Goal: Task Accomplishment & Management: Manage account settings

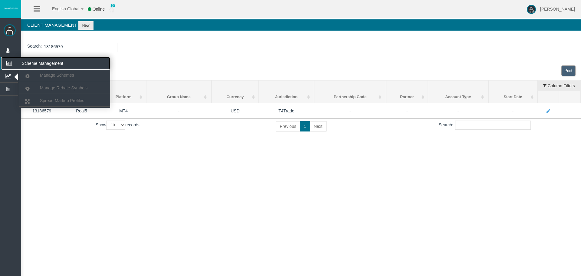
click at [8, 63] on icon at bounding box center [9, 63] width 16 height 13
click at [48, 76] on span "Manage Schemes" at bounding box center [57, 75] width 34 height 5
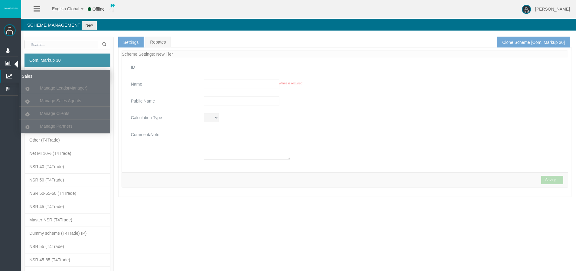
type input "Com. Markup 30"
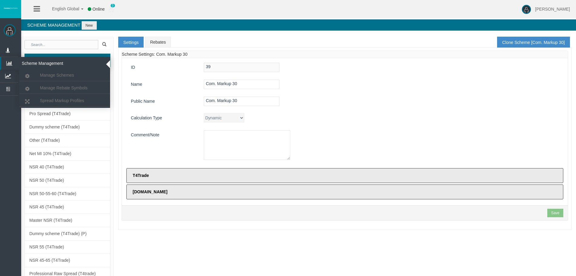
click at [12, 61] on icon at bounding box center [9, 63] width 16 height 13
click at [41, 75] on span "Manage Schemes" at bounding box center [57, 75] width 34 height 5
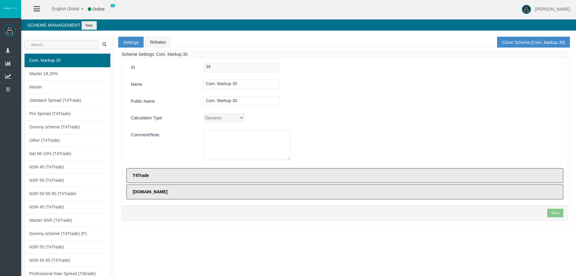
click at [54, 44] on input "text" at bounding box center [62, 44] width 74 height 9
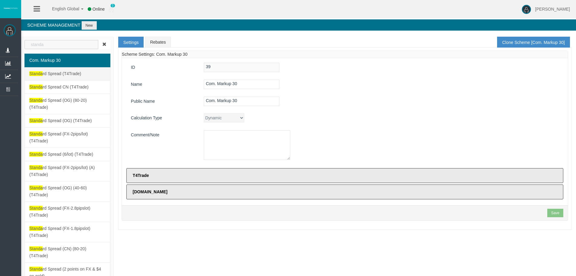
type input "standa"
click at [50, 75] on span "Standa rd Spread (T4Trade)" at bounding box center [55, 73] width 52 height 5
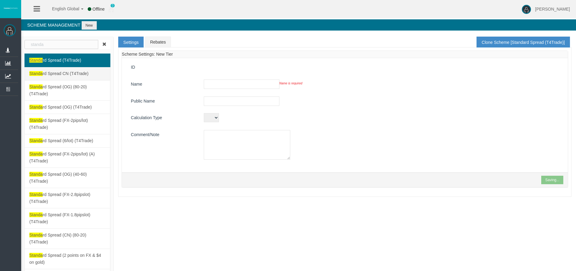
type input "Standard Spread (T4Trade)"
type input "Standard Spread"
type textarea "Standard Spread (T4Trade)"
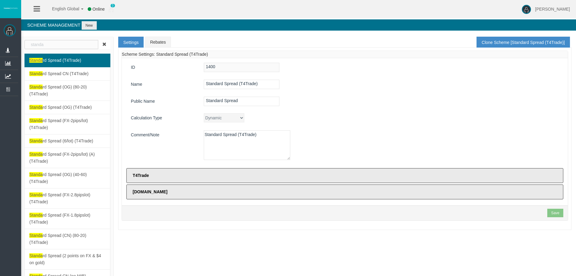
click at [62, 60] on span "Standa rd Spread (T4Trade)" at bounding box center [55, 60] width 52 height 5
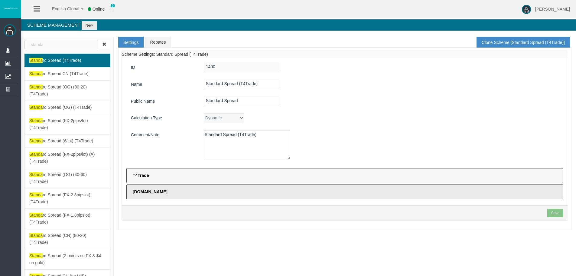
click at [185, 179] on label "T4Trade" at bounding box center [344, 175] width 437 height 15
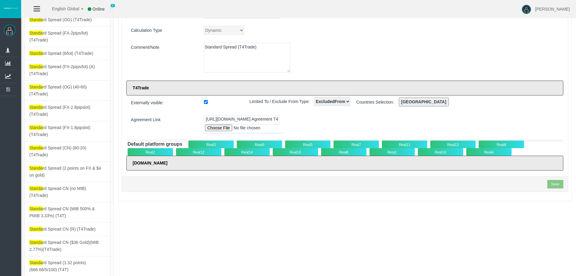
scroll to position [91, 0]
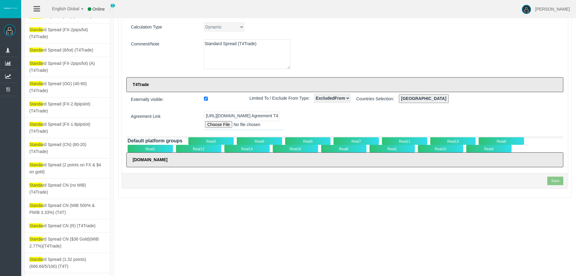
click at [299, 143] on div "Real5" at bounding box center [307, 141] width 45 height 8
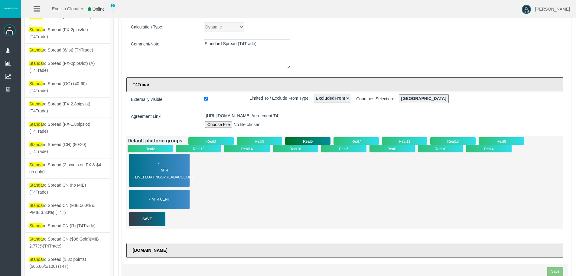
click at [163, 173] on span "MT4 LiveFloatingSpreadAccount" at bounding box center [168, 174] width 66 height 14
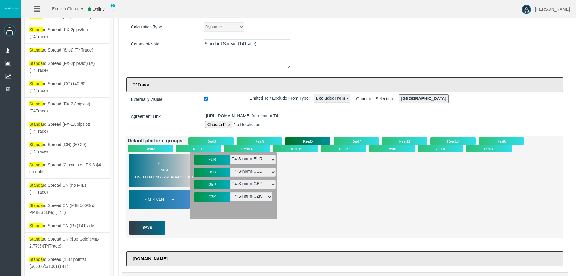
click at [157, 196] on span "MT4 Cent" at bounding box center [161, 199] width 26 height 7
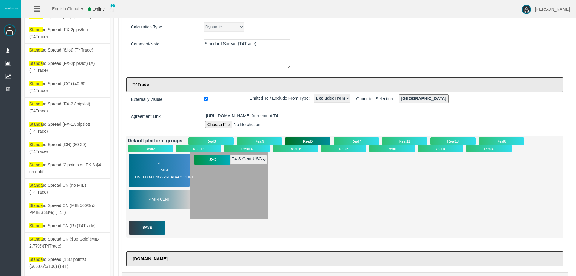
click at [286, 148] on div "Real16" at bounding box center [295, 149] width 45 height 8
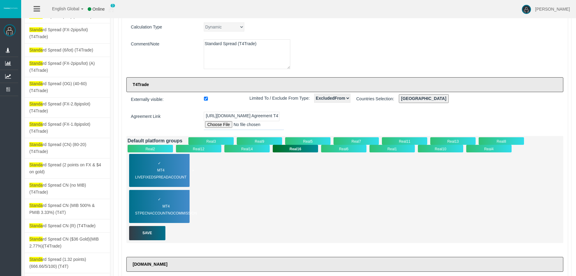
click at [153, 166] on div "✓ MT4 LiveFixedSpreadAccount" at bounding box center [159, 170] width 61 height 33
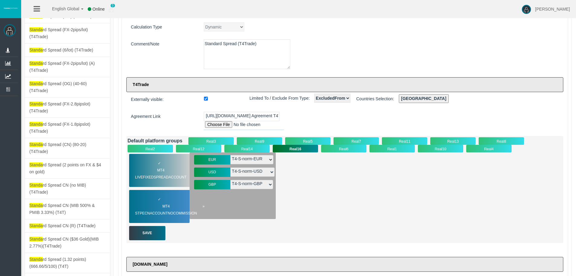
click at [166, 202] on div "✓ MT4 STPECNAccountNOCommission" at bounding box center [159, 206] width 61 height 33
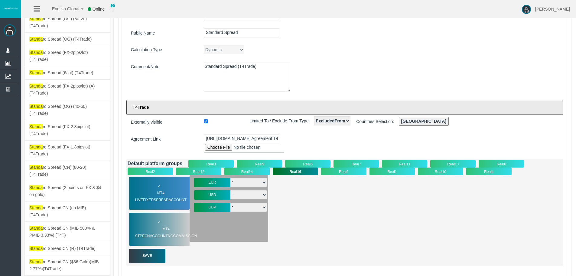
scroll to position [30, 0]
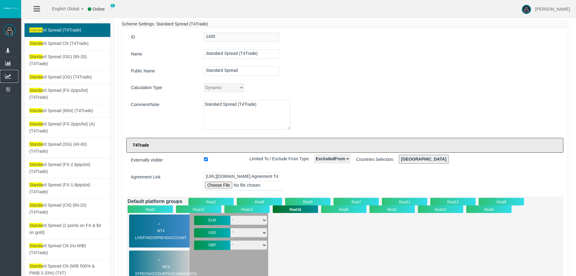
drag, startPoint x: 6, startPoint y: 74, endPoint x: 19, endPoint y: 84, distance: 16.5
click at [6, 74] on icon at bounding box center [8, 76] width 16 height 13
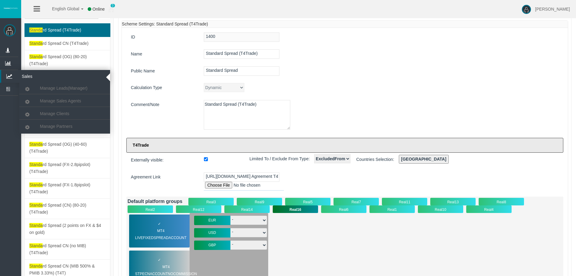
click at [72, 132] on ul "Manage Leads(Manager) Manage Sales Agents Manage Clients" at bounding box center [64, 102] width 91 height 64
click at [70, 128] on span "Manage Partners" at bounding box center [56, 126] width 32 height 5
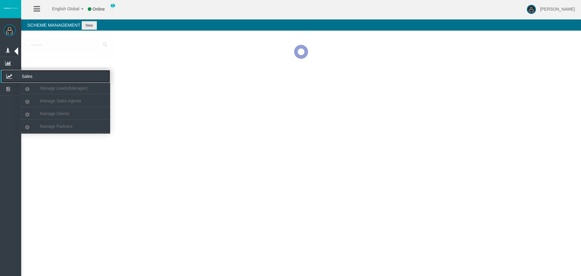
drag, startPoint x: 10, startPoint y: 77, endPoint x: 14, endPoint y: 80, distance: 4.8
click at [10, 77] on icon at bounding box center [9, 76] width 16 height 13
click at [49, 127] on span "Manage Partners" at bounding box center [56, 126] width 32 height 5
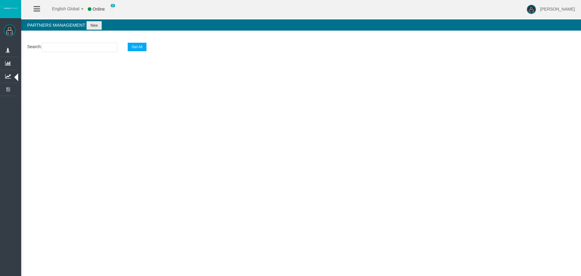
click at [69, 49] on input "text" at bounding box center [80, 47] width 76 height 9
paste input "IB3t4g5"
type input "IB3t4g5"
select select "25"
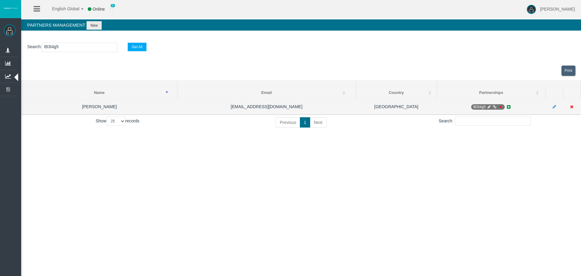
type input "IB3t4g5"
click at [495, 105] on icon at bounding box center [494, 107] width 5 height 4
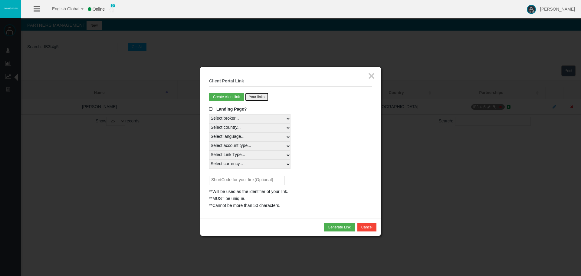
click at [255, 98] on button "Your links" at bounding box center [257, 97] width 24 height 8
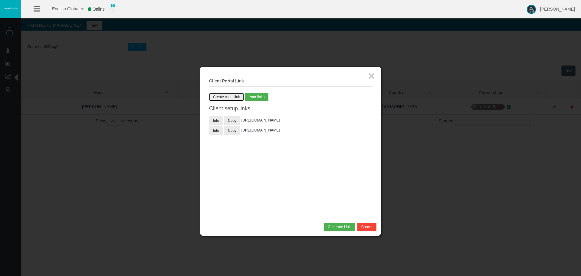
click at [226, 99] on button "Create client link" at bounding box center [226, 97] width 35 height 8
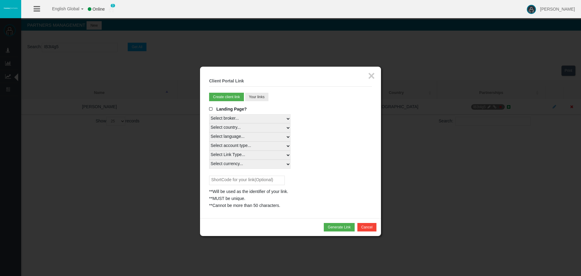
click at [222, 130] on select "Select country... Rest of the World" at bounding box center [249, 127] width 81 height 9
select select
click at [209, 123] on select "Select country... Rest of the World" at bounding box center [249, 127] width 81 height 9
click at [222, 140] on select "Select language... English Japanese Chinese Portuguese Spanish Czech German Fre…" at bounding box center [249, 136] width 81 height 9
select select
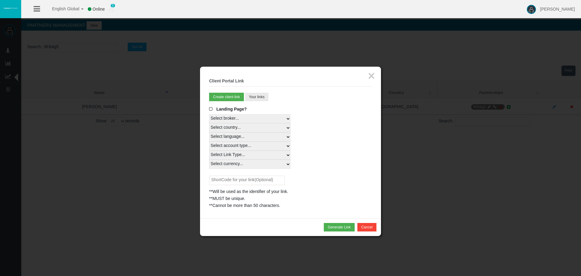
click at [209, 132] on select "Select language... English Japanese Chinese Portuguese Spanish Czech German Fre…" at bounding box center [249, 136] width 81 height 9
click at [222, 145] on select "Select account type... All Platforms MT4 LiveFixedSpreadAccount MT4 LiveFloatin…" at bounding box center [249, 145] width 81 height 9
select select
click at [209, 141] on select "Select account type... All Platforms MT4 LiveFixedSpreadAccount MT4 LiveFloatin…" at bounding box center [249, 145] width 81 height 9
click at [218, 153] on select "Select Link Type... Real" at bounding box center [249, 154] width 81 height 9
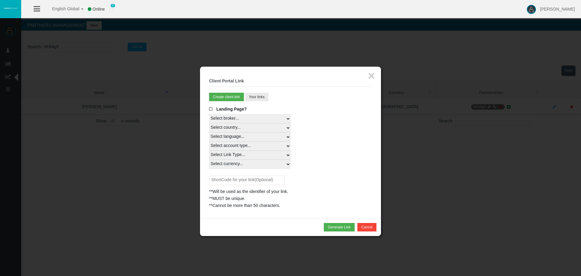
select select "Real"
click at [209, 150] on select "Select Link Type... Real" at bounding box center [249, 154] width 81 height 9
drag, startPoint x: 218, startPoint y: 162, endPoint x: 219, endPoint y: 167, distance: 5.2
click at [218, 162] on select "Select currency... All Currencies" at bounding box center [249, 163] width 81 height 9
select select "All Currencies"
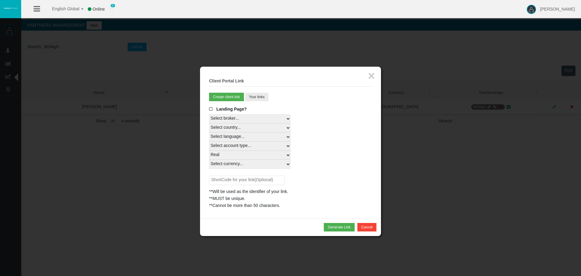
click at [209, 159] on select "Select currency... All Currencies" at bounding box center [249, 163] width 81 height 9
click at [343, 226] on button "Generate Link" at bounding box center [339, 227] width 31 height 8
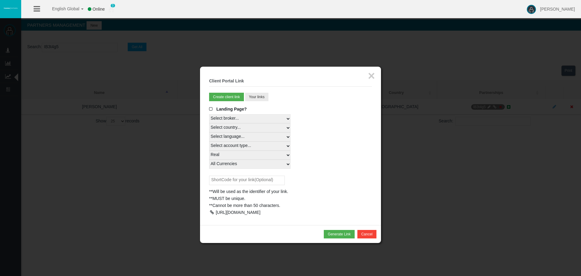
click at [212, 212] on div at bounding box center [211, 212] width 5 height 4
click at [371, 72] on button "×" at bounding box center [371, 76] width 7 height 12
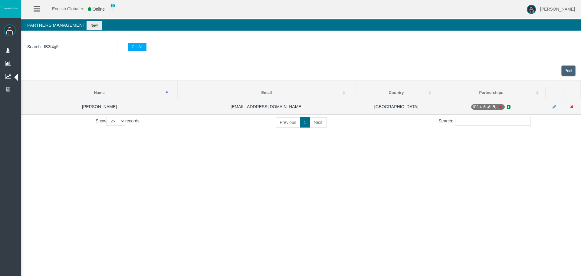
click at [489, 106] on icon at bounding box center [489, 107] width 5 height 4
select select "0"
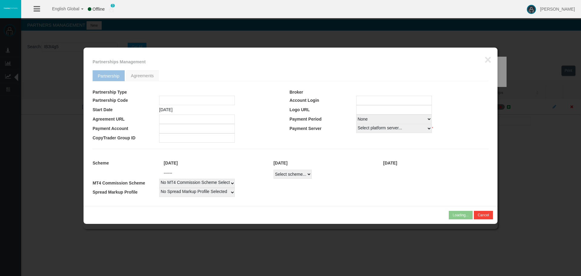
type input "IB3t4g5"
type input "19264467"
select select "1"
type input "19264467"
select select "1"
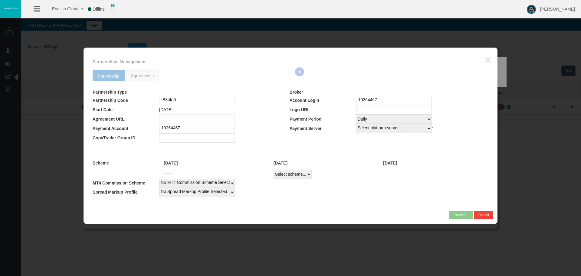
select select
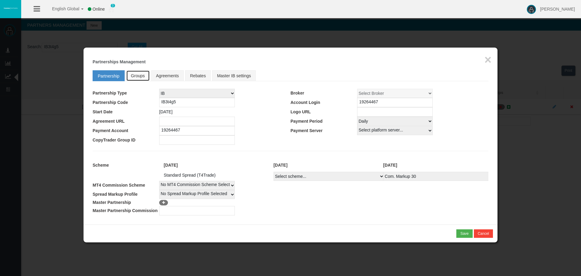
click at [144, 75] on span "Groups" at bounding box center [138, 75] width 14 height 5
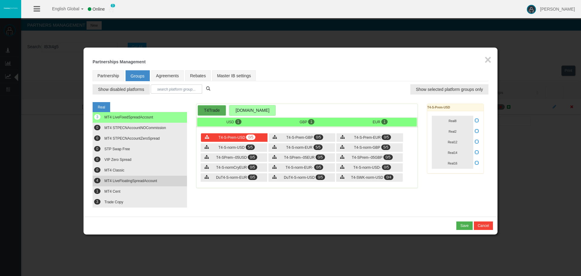
click at [132, 182] on span "MT4 LiveFloatingSpreadAccount" at bounding box center [130, 181] width 53 height 4
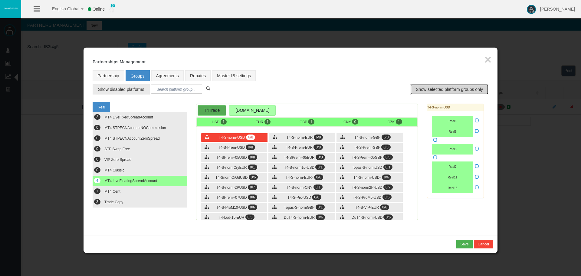
click at [434, 89] on span "Show selected platform groups only" at bounding box center [449, 89] width 67 height 6
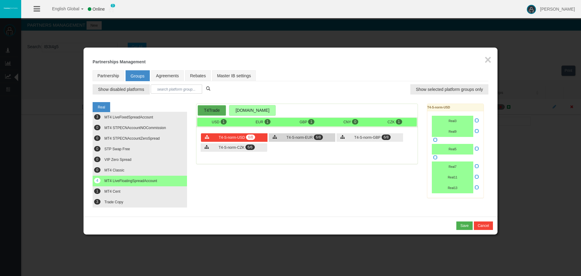
click at [297, 139] on span "T4-S-norm-EUR" at bounding box center [300, 137] width 26 height 4
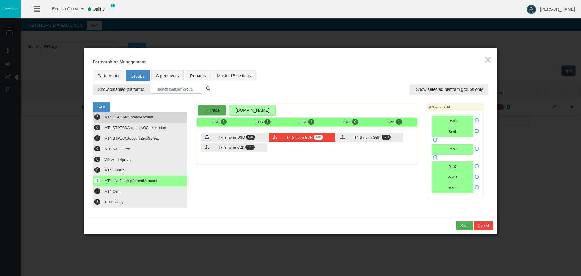
click at [146, 115] on span "MT4 LiveFixedSpreadAccount" at bounding box center [128, 117] width 49 height 4
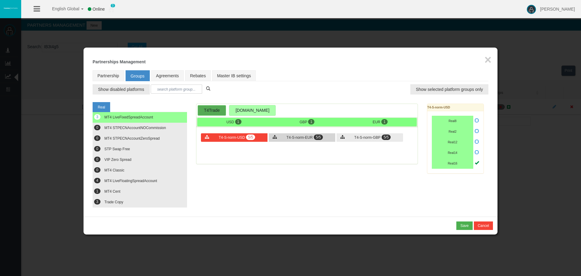
click at [296, 137] on span "T4-S-norm-EUR" at bounding box center [300, 137] width 26 height 4
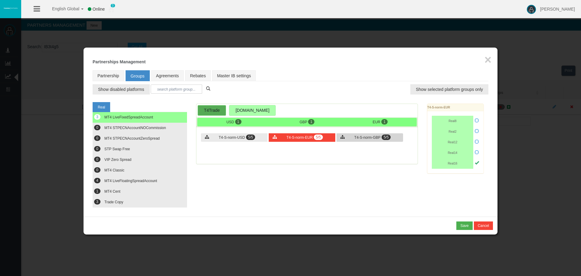
click at [352, 137] on div "T4-S-norm-GBP 5/5" at bounding box center [369, 137] width 67 height 8
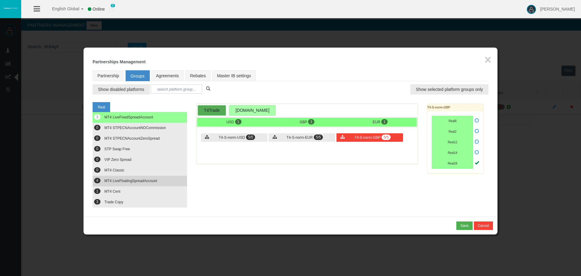
click at [113, 181] on span "MT4 LiveFloatingSpreadAccount" at bounding box center [130, 181] width 53 height 4
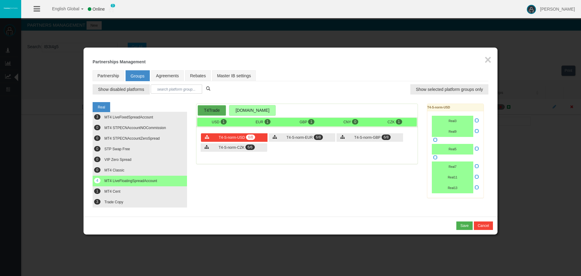
click at [478, 148] on icon at bounding box center [477, 148] width 4 height 4
click at [0, 0] on input "checkbox" at bounding box center [0, 0] width 0 height 0
click at [279, 134] on div "T4-S-norm-EUR 6/8" at bounding box center [302, 137] width 67 height 8
drag, startPoint x: 476, startPoint y: 149, endPoint x: 458, endPoint y: 149, distance: 17.2
click at [476, 149] on icon at bounding box center [477, 148] width 4 height 4
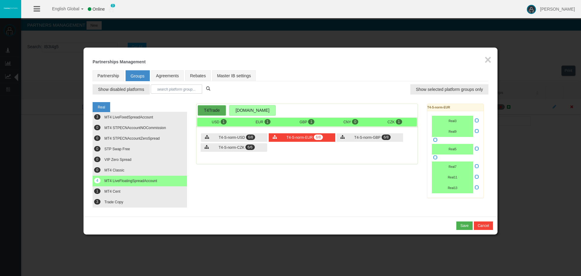
click at [0, 0] on input "checkbox" at bounding box center [0, 0] width 0 height 0
click at [370, 135] on span "T4-S-norm-GBP" at bounding box center [367, 137] width 26 height 4
click at [477, 147] on icon at bounding box center [477, 148] width 4 height 4
click at [0, 0] on input "checkbox" at bounding box center [0, 0] width 0 height 0
click at [248, 143] on div "T4-S-norm-CZK 6/6" at bounding box center [234, 147] width 67 height 8
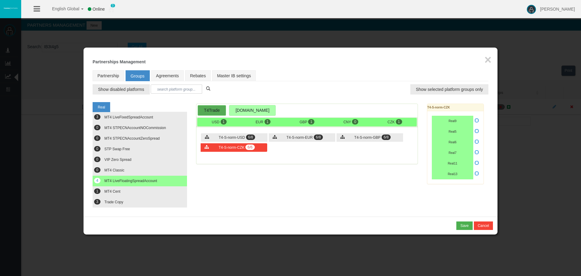
click at [476, 132] on icon at bounding box center [477, 131] width 4 height 4
click at [0, 0] on input "checkbox" at bounding box center [0, 0] width 0 height 0
click at [115, 202] on span "Trade Copy" at bounding box center [113, 202] width 19 height 4
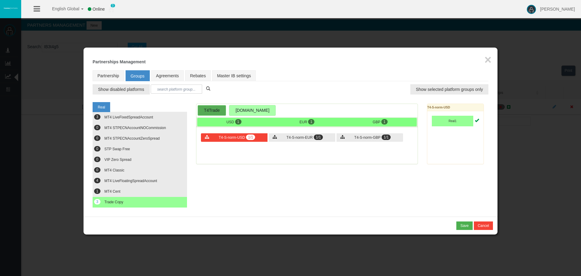
click at [309, 142] on div "T4-S-norm-USD 1/1 T4-S-norm-EUR 1/1 T4-S-norm-GBP 1/1" at bounding box center [306, 138] width 221 height 19
click at [324, 135] on div "T4-S-norm-EUR 1/1" at bounding box center [302, 137] width 67 height 8
click at [365, 134] on div "T4-S-norm-GBP 1/1" at bounding box center [369, 137] width 67 height 8
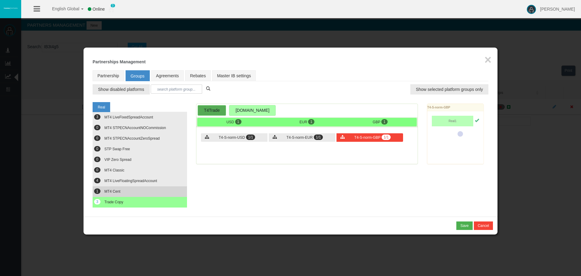
click at [124, 190] on button "1 MT4 Cent" at bounding box center [140, 191] width 94 height 11
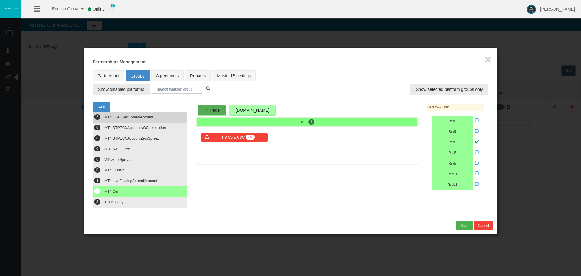
click at [111, 117] on span "MT4 LiveFixedSpreadAccount" at bounding box center [128, 117] width 49 height 4
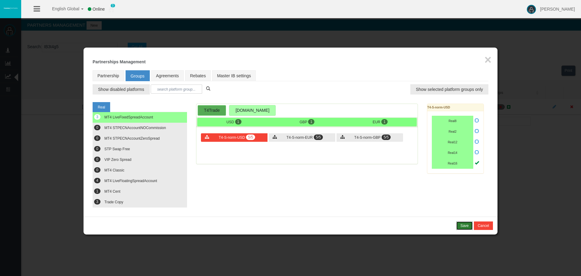
click at [461, 225] on div "Save" at bounding box center [464, 225] width 8 height 5
click at [461, 225] on div "Confirm" at bounding box center [462, 225] width 13 height 5
